Goal: Task Accomplishment & Management: Manage account settings

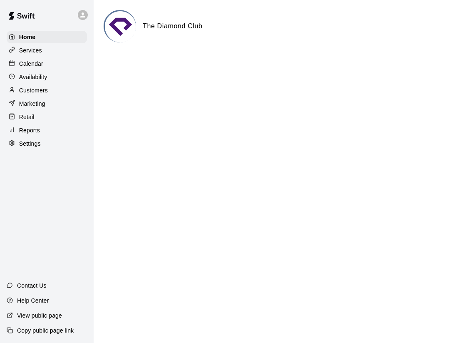
click at [30, 60] on p "Calendar" at bounding box center [31, 64] width 24 height 8
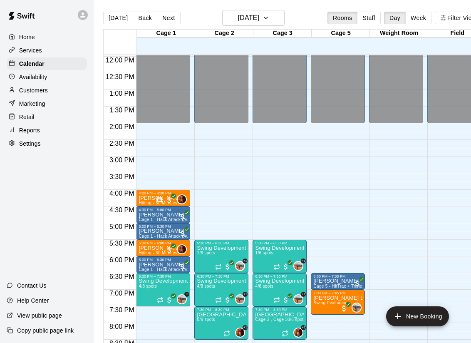
scroll to position [401, 0]
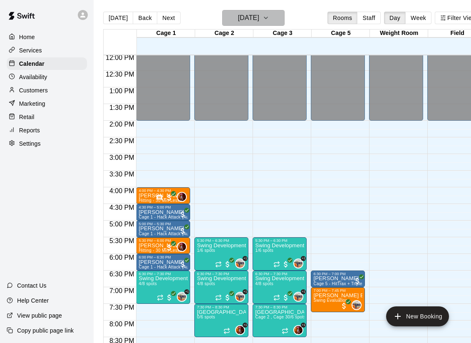
click at [254, 20] on h6 "[DATE]" at bounding box center [248, 18] width 21 height 12
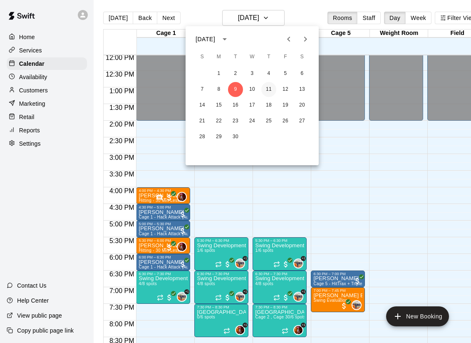
click at [271, 90] on button "11" at bounding box center [269, 89] width 15 height 15
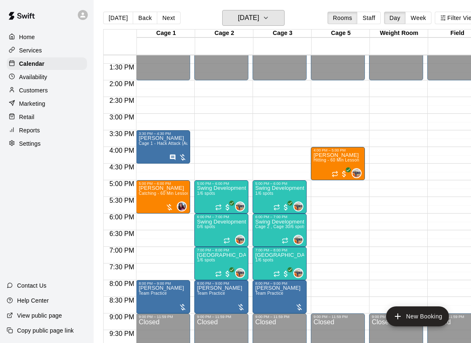
scroll to position [443, 0]
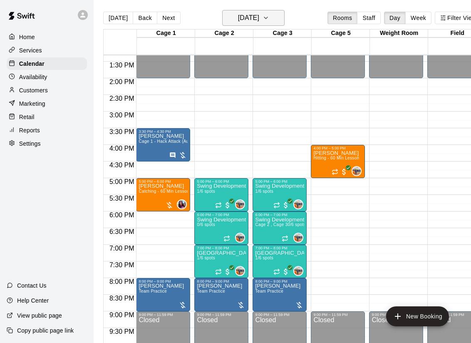
click at [258, 21] on h6 "[DATE]" at bounding box center [248, 18] width 21 height 12
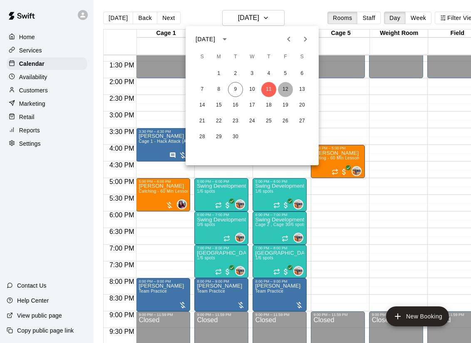
click at [289, 90] on button "12" at bounding box center [285, 89] width 15 height 15
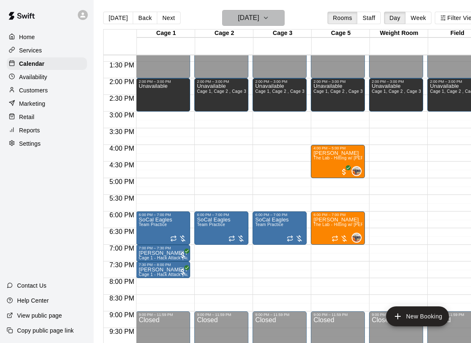
click at [270, 18] on button "[DATE]" at bounding box center [253, 18] width 62 height 16
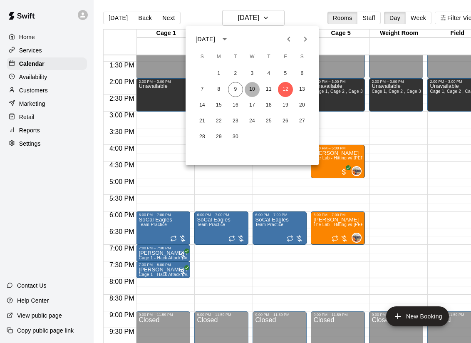
click at [255, 92] on button "10" at bounding box center [252, 89] width 15 height 15
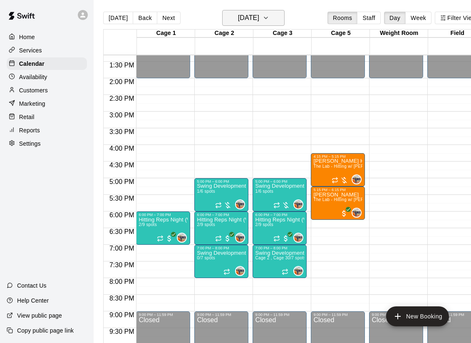
click at [253, 14] on h6 "[DATE]" at bounding box center [248, 18] width 21 height 12
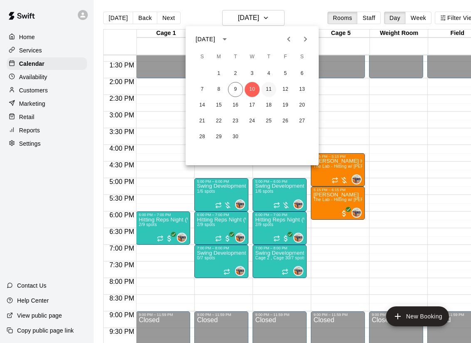
click at [268, 89] on button "11" at bounding box center [269, 89] width 15 height 15
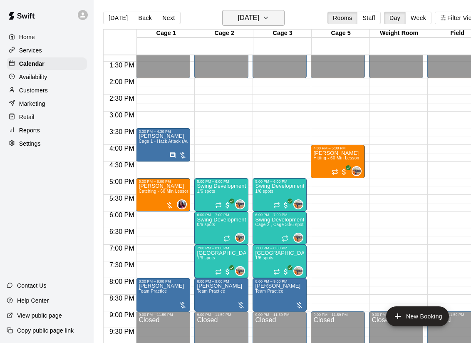
click at [253, 21] on h6 "[DATE]" at bounding box center [248, 18] width 21 height 12
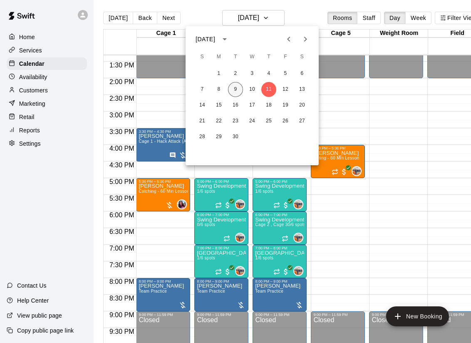
click at [233, 91] on button "9" at bounding box center [235, 89] width 15 height 15
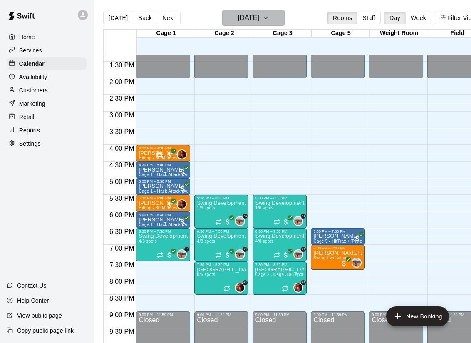
click at [250, 21] on h6 "[DATE]" at bounding box center [248, 18] width 21 height 12
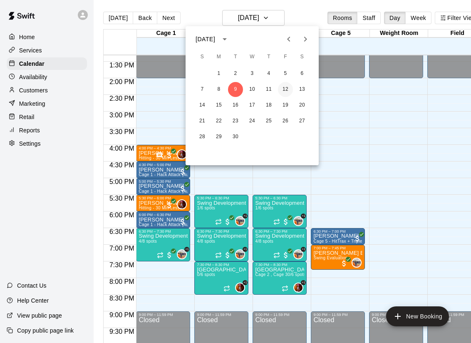
click at [284, 87] on button "12" at bounding box center [285, 89] width 15 height 15
